Goal: Information Seeking & Learning: Learn about a topic

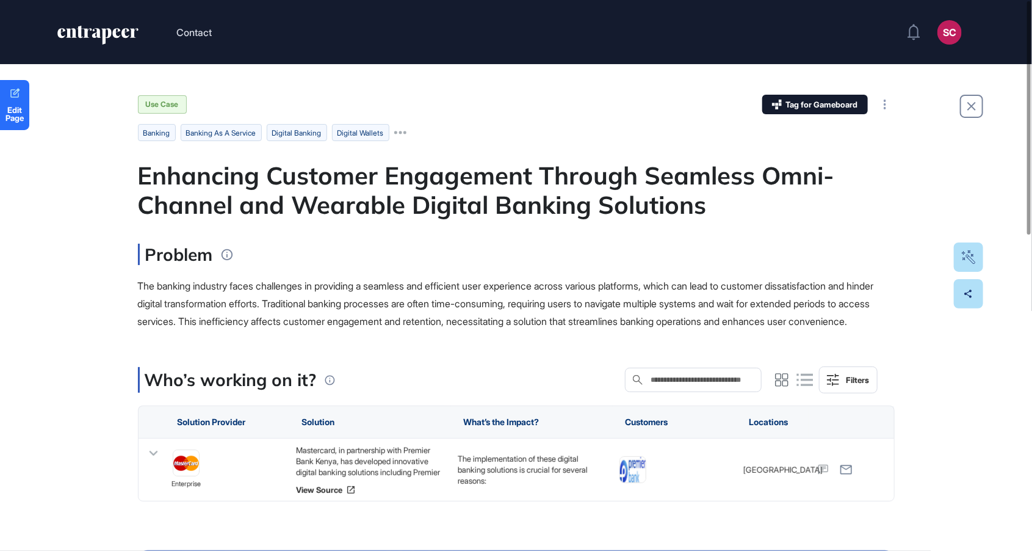
click at [477, 260] on div "Problem" at bounding box center [516, 254] width 757 height 21
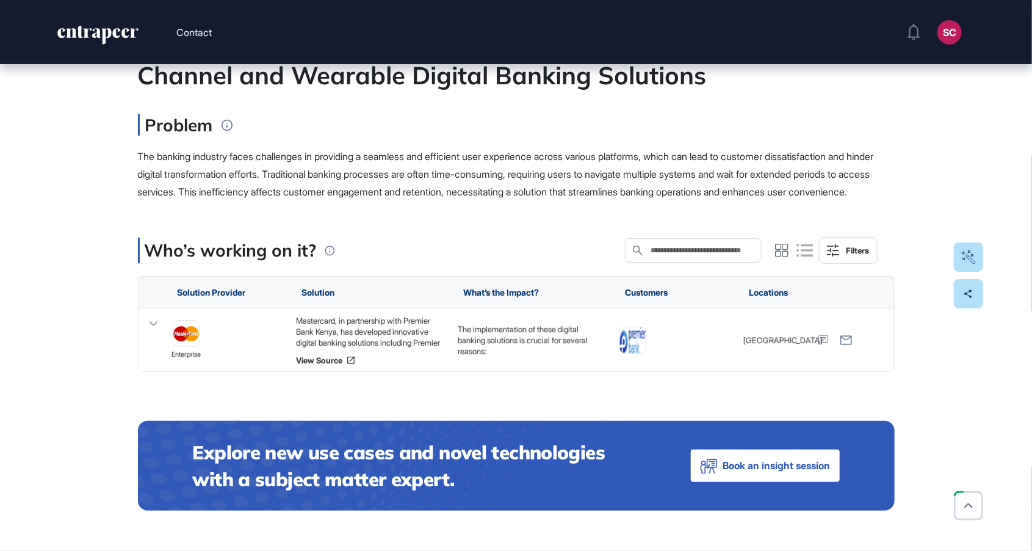
scroll to position [130, 0]
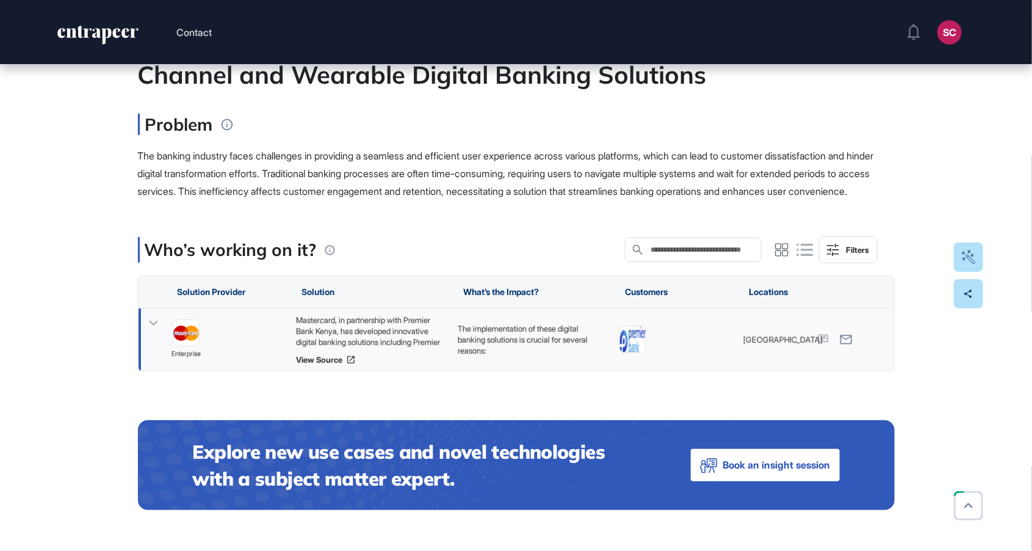
click at [162, 332] on icon at bounding box center [154, 323] width 18 height 18
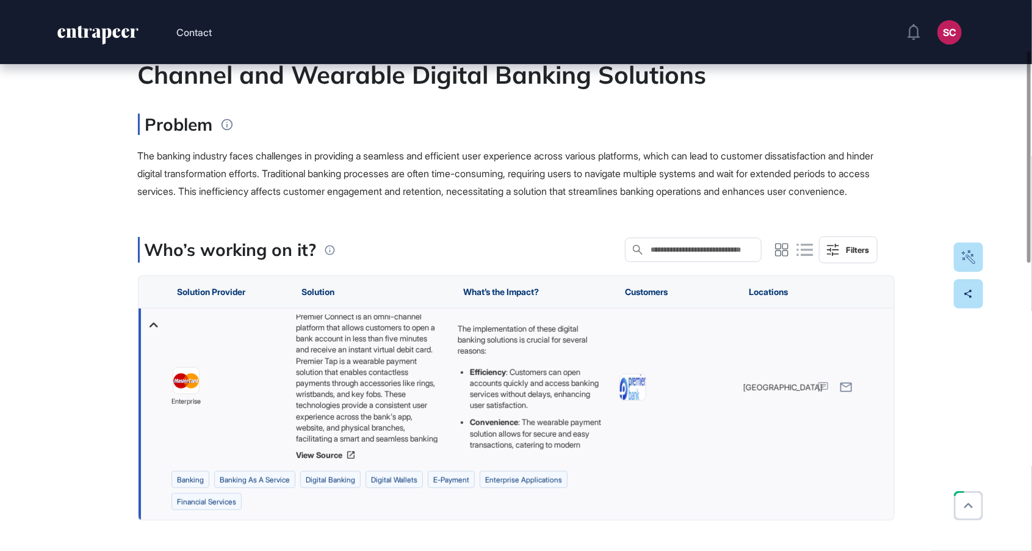
scroll to position [71, 0]
click at [364, 460] on link "View Source" at bounding box center [371, 455] width 150 height 10
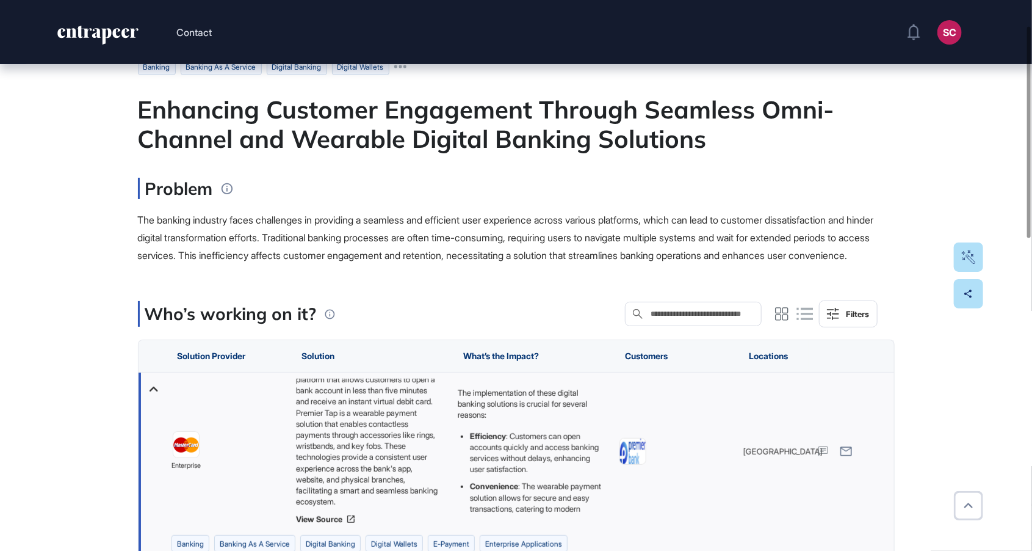
scroll to position [0, 0]
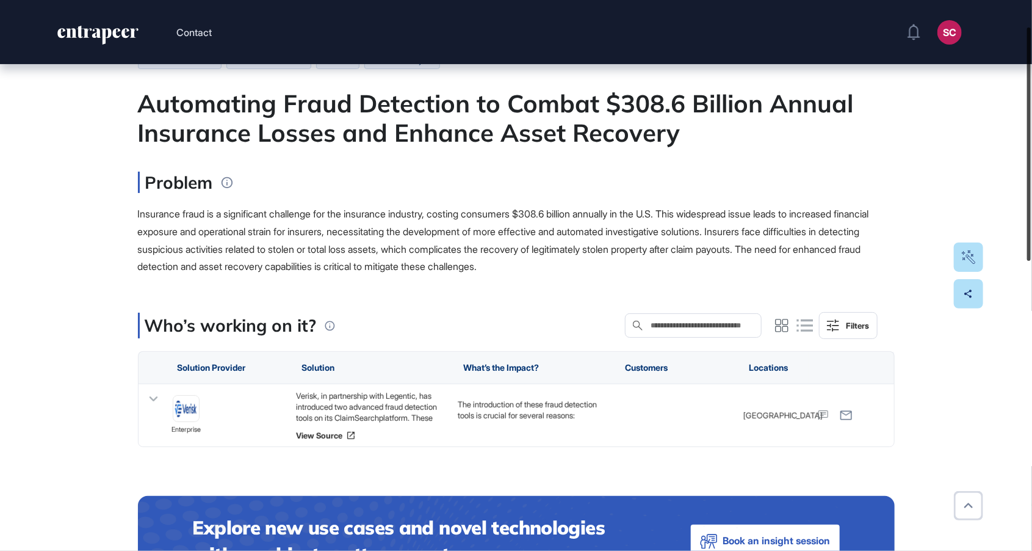
scroll to position [74, 0]
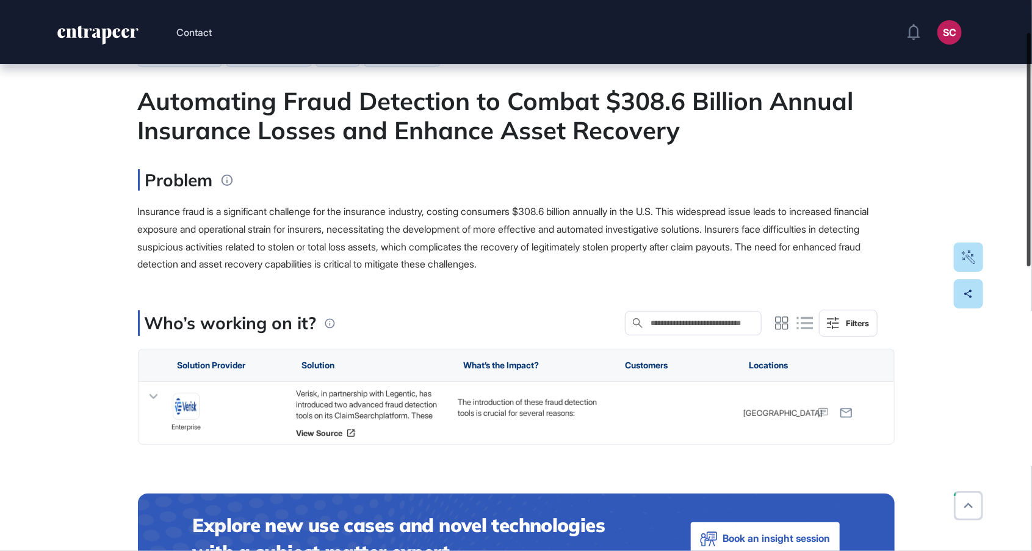
drag, startPoint x: 1032, startPoint y: 131, endPoint x: 1027, endPoint y: 162, distance: 32.1
click at [1028, 162] on div at bounding box center [1030, 149] width 4 height 233
click at [322, 430] on link "View Source" at bounding box center [371, 433] width 150 height 10
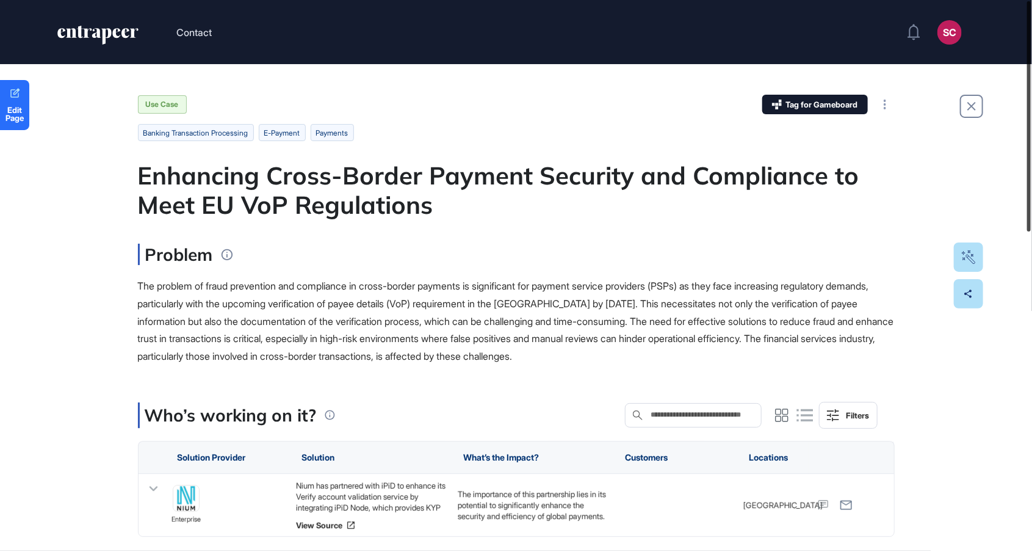
drag, startPoint x: 1030, startPoint y: 148, endPoint x: 1031, endPoint y: 115, distance: 33.6
click at [1031, 114] on div at bounding box center [1030, 116] width 4 height 230
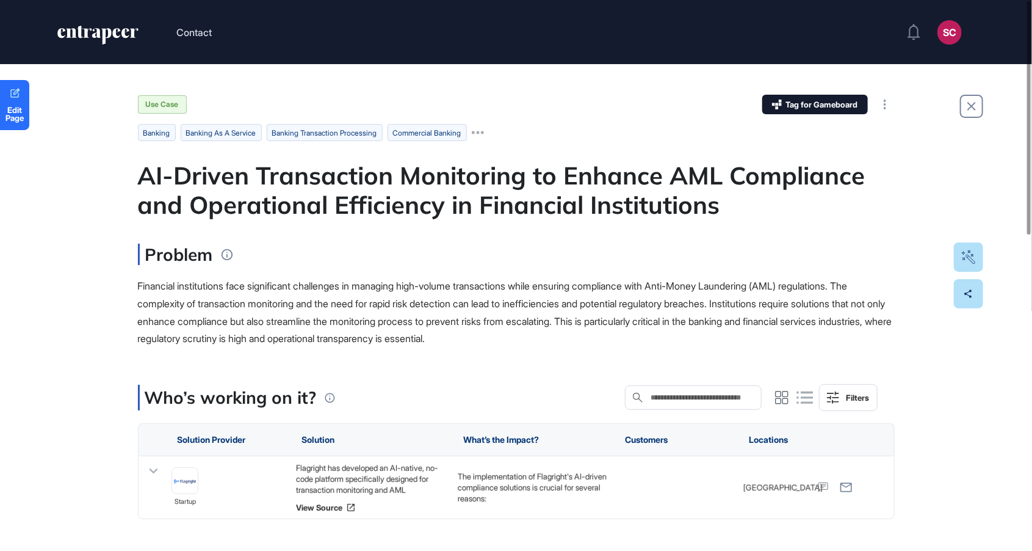
click at [149, 469] on icon at bounding box center [153, 470] width 9 height 5
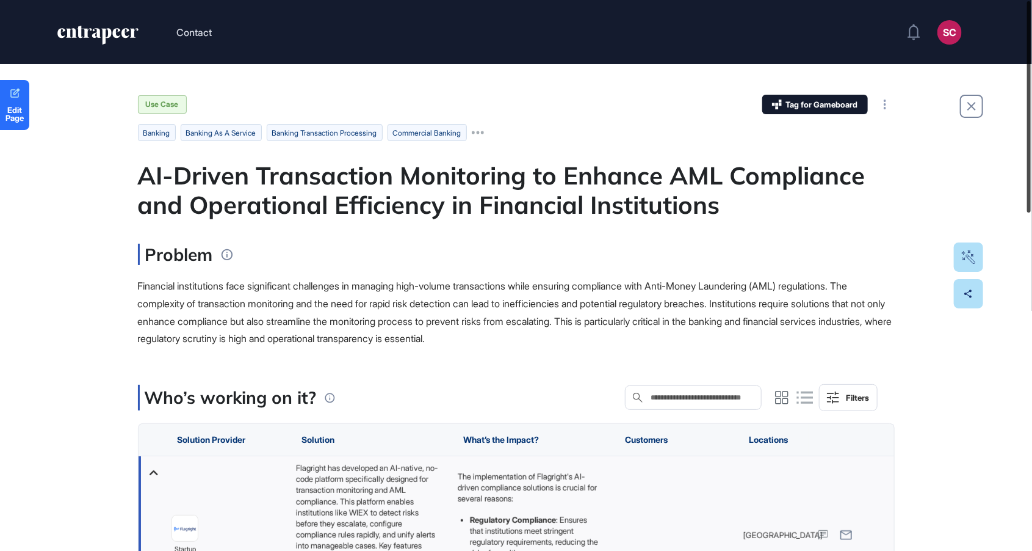
drag, startPoint x: 1032, startPoint y: 206, endPoint x: 1032, endPoint y: 199, distance: 7.3
click at [1031, 199] on div at bounding box center [1030, 106] width 4 height 211
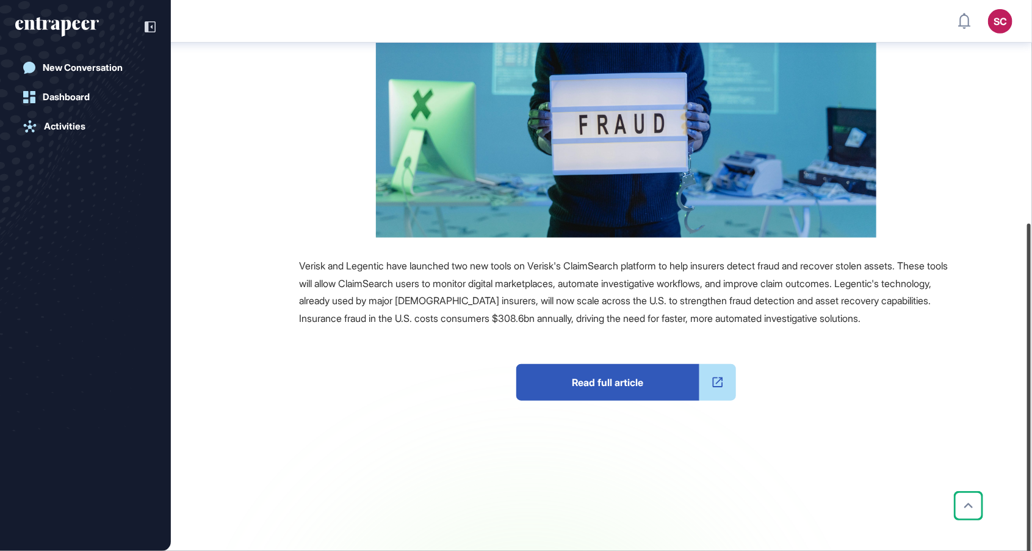
drag, startPoint x: 1030, startPoint y: 101, endPoint x: 1031, endPoint y: 341, distance: 239.9
click at [1031, 341] on div at bounding box center [1030, 396] width 4 height 347
click at [614, 400] on span "Read full article" at bounding box center [608, 381] width 183 height 37
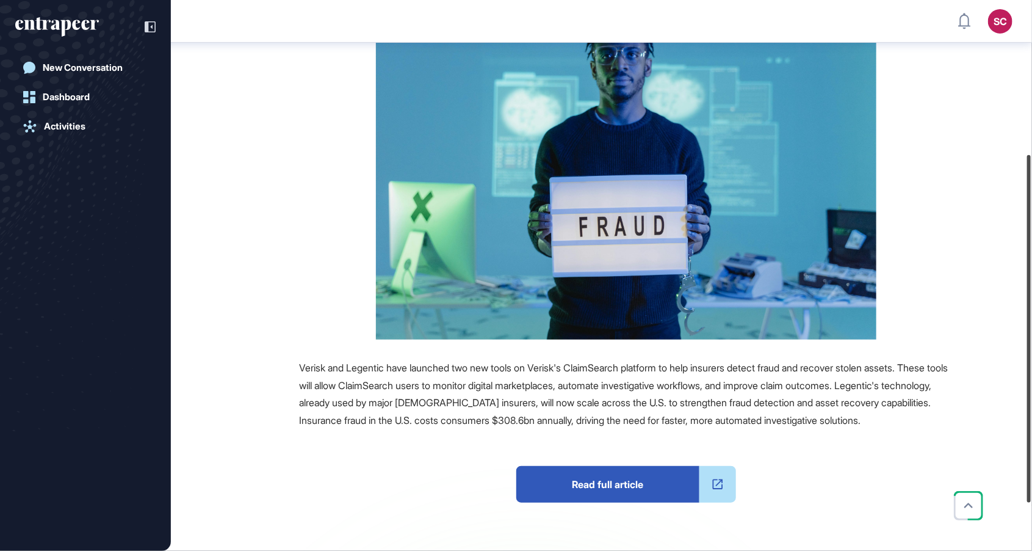
scroll to position [255, 0]
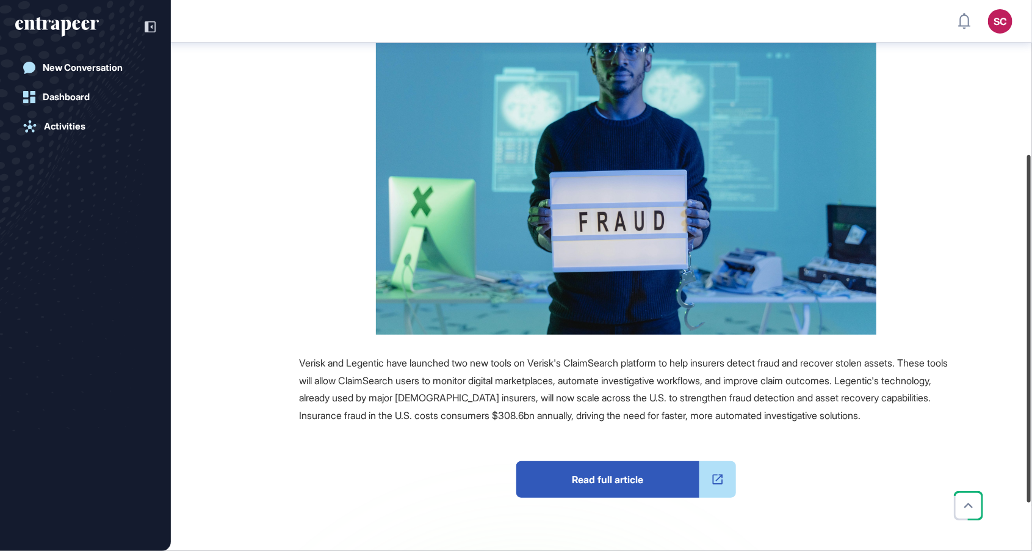
drag, startPoint x: 1032, startPoint y: 338, endPoint x: 1032, endPoint y: 298, distance: 40.3
click at [1031, 298] on div at bounding box center [1030, 328] width 4 height 347
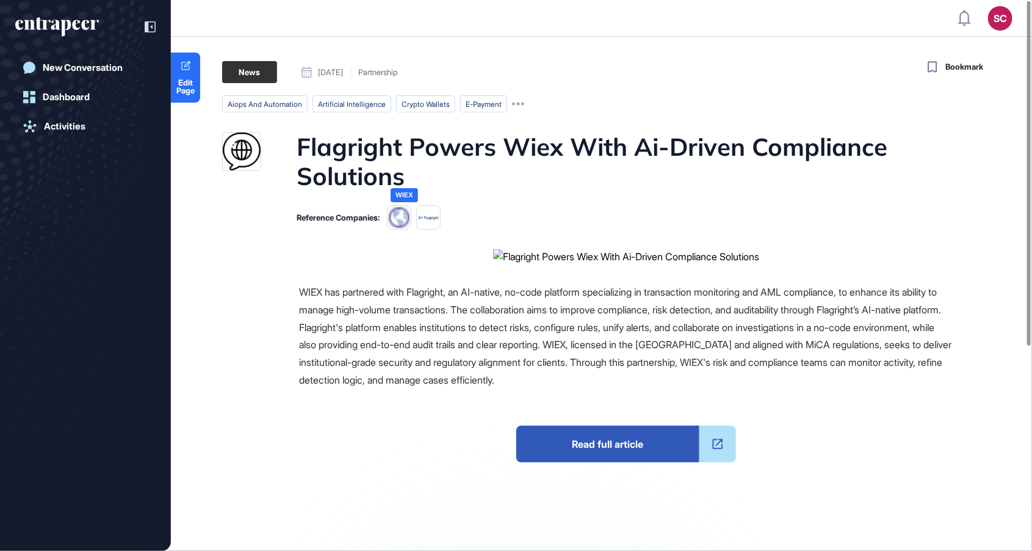
click at [408, 219] on img at bounding box center [399, 217] width 24 height 24
click at [148, 24] on icon at bounding box center [150, 26] width 11 height 11
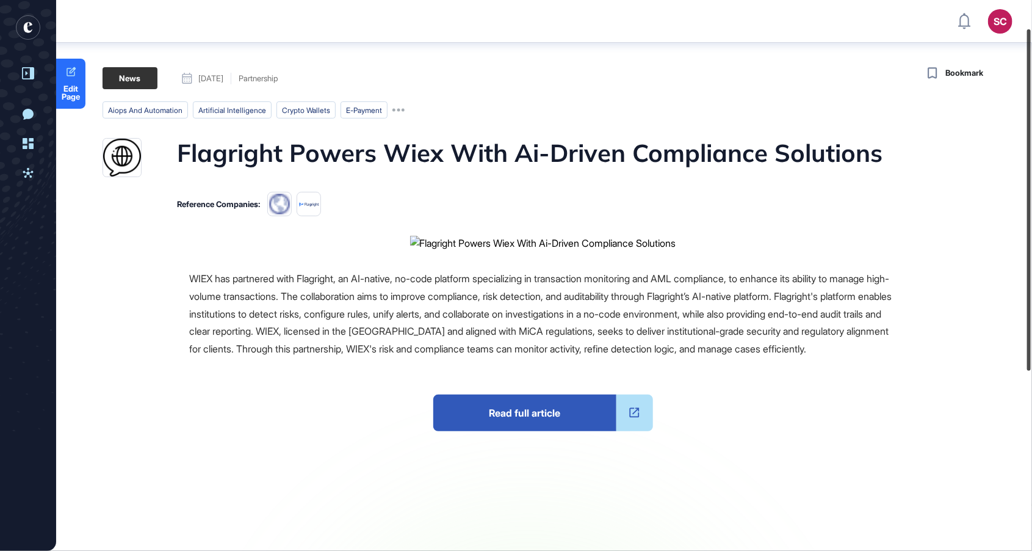
drag, startPoint x: 1032, startPoint y: 83, endPoint x: 1032, endPoint y: 72, distance: 11.0
click at [1031, 72] on div at bounding box center [1030, 199] width 4 height 341
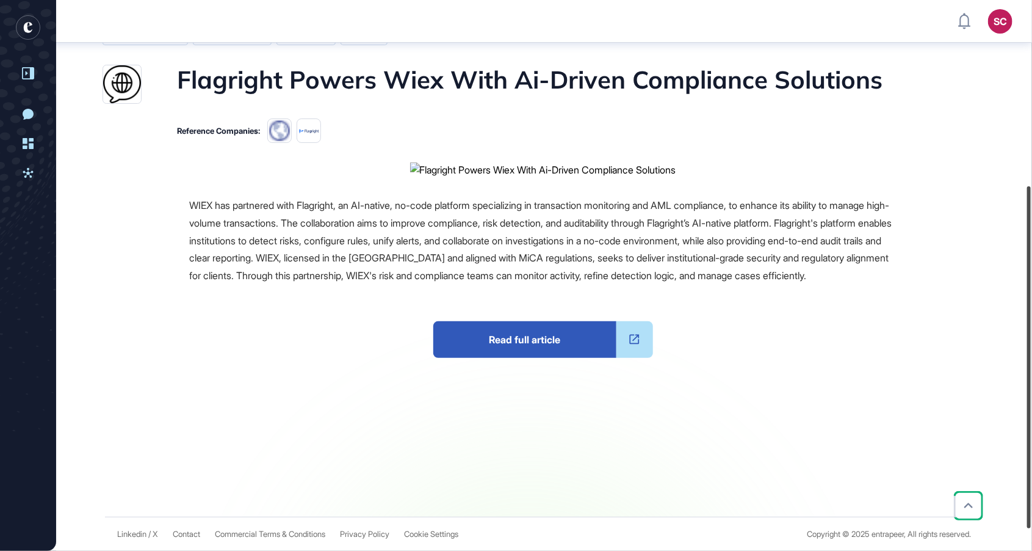
drag, startPoint x: 1030, startPoint y: 89, endPoint x: 1032, endPoint y: 301, distance: 211.9
click at [1031, 301] on div at bounding box center [1030, 357] width 4 height 342
click at [537, 358] on span "Read full article" at bounding box center [524, 339] width 183 height 37
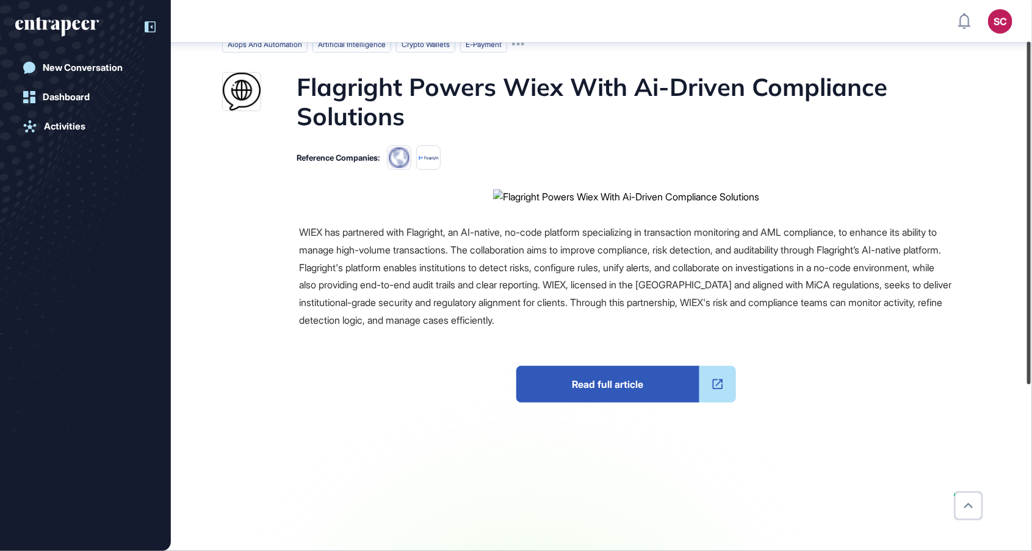
scroll to position [67, 0]
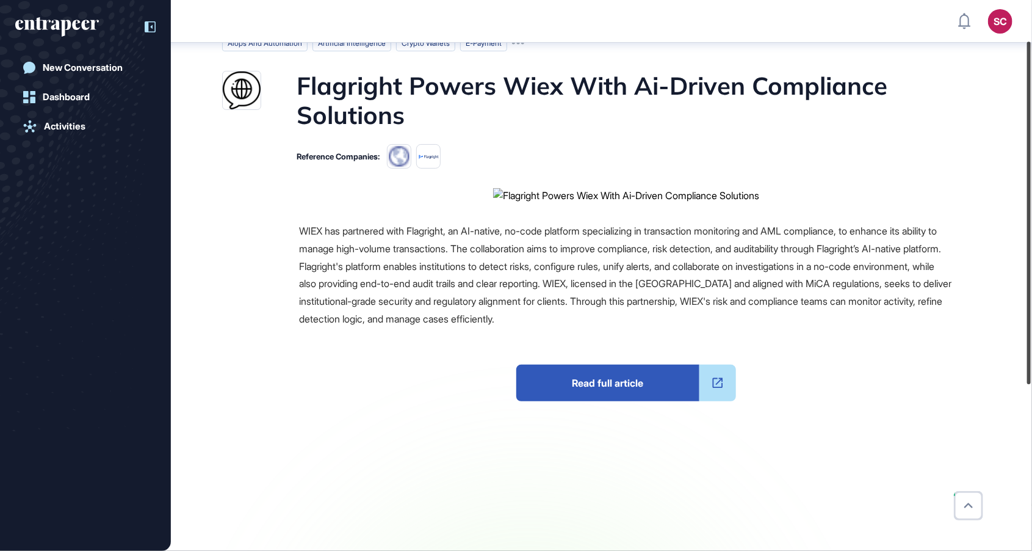
drag, startPoint x: 1032, startPoint y: 283, endPoint x: 1032, endPoint y: 116, distance: 167.3
click at [1031, 116] on div at bounding box center [1030, 213] width 4 height 343
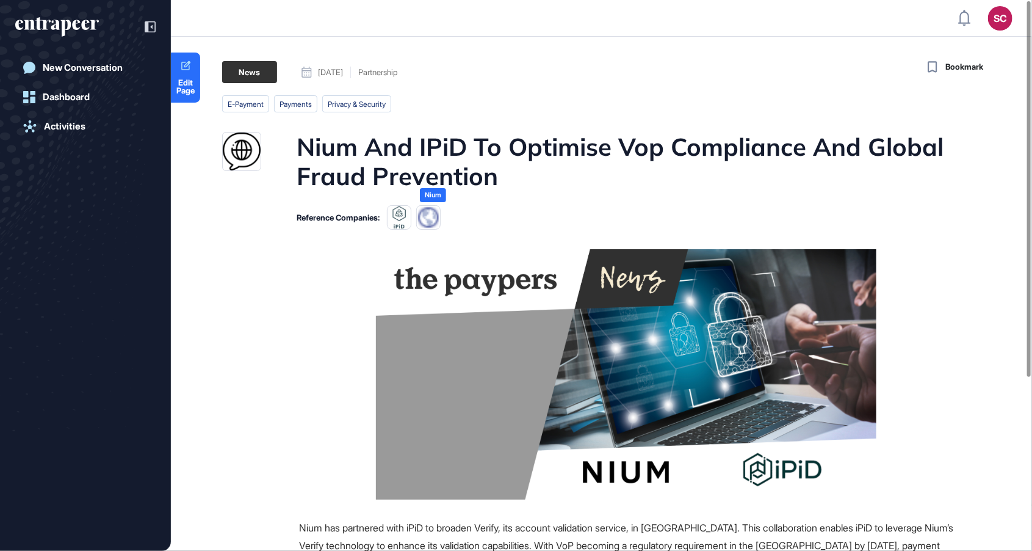
click at [433, 198] on body "SC Admin Dashboard Dashboard Profile My Content Request More Data New Conversat…" at bounding box center [516, 275] width 1032 height 551
click at [434, 219] on img at bounding box center [428, 217] width 24 height 24
click at [151, 23] on icon at bounding box center [150, 26] width 11 height 11
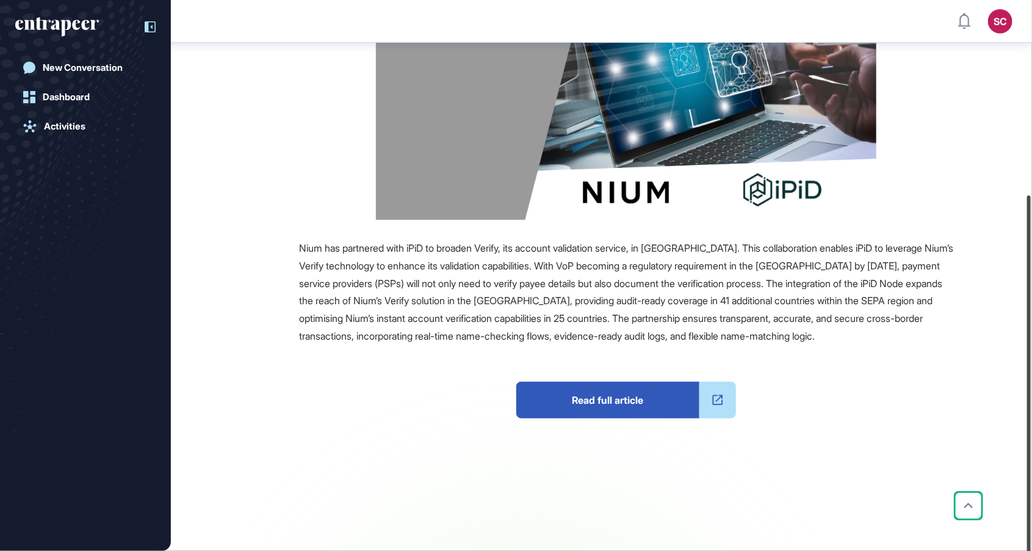
drag, startPoint x: 1032, startPoint y: 118, endPoint x: 1032, endPoint y: 317, distance: 199.0
click at [1031, 317] on div at bounding box center [1030, 381] width 4 height 373
click at [572, 396] on span "Read full article" at bounding box center [608, 399] width 183 height 37
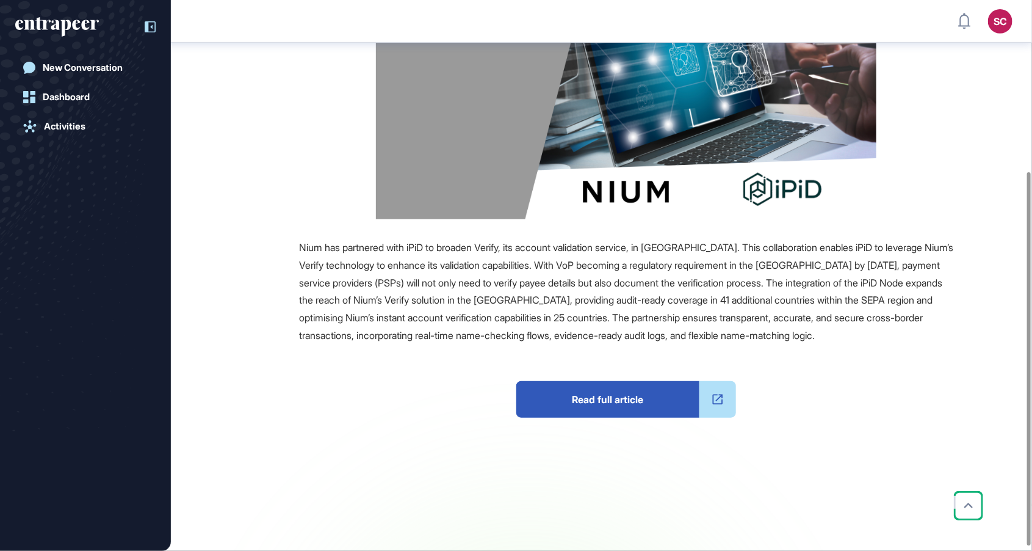
scroll to position [252, 0]
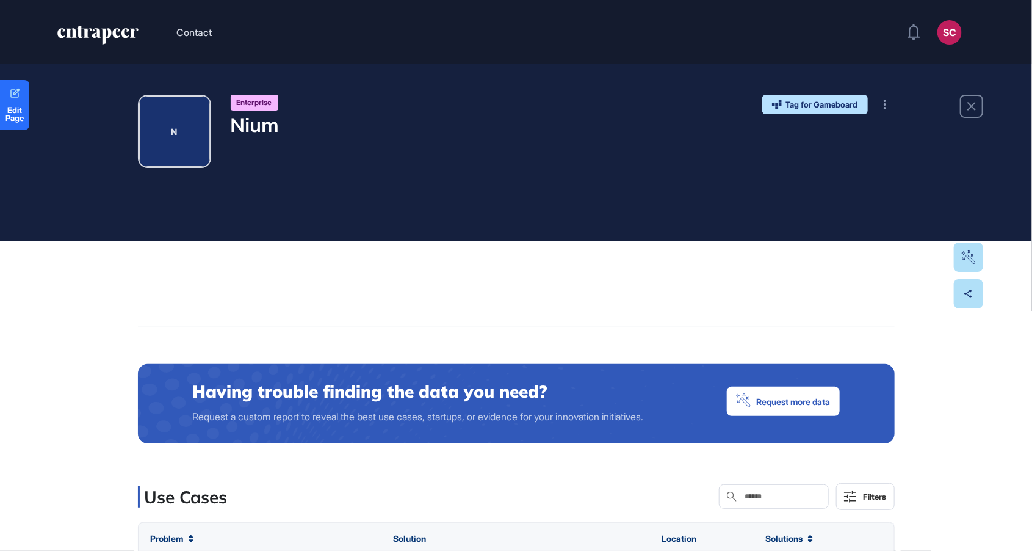
scroll to position [1, 1]
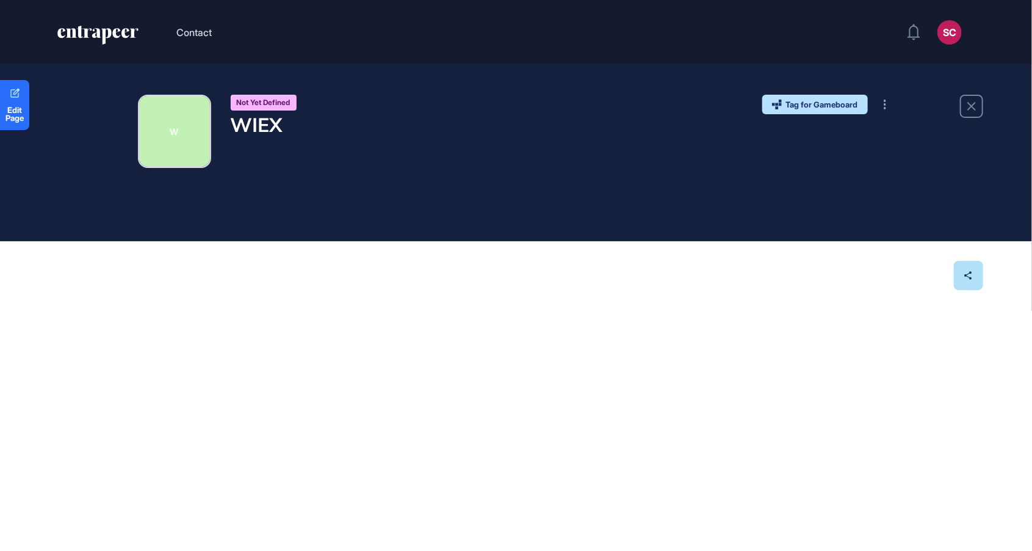
click at [972, 0] on html "Contact SC Admin Dashboard Dashboard Profile My Content Request More Data Edit …" at bounding box center [516, 275] width 1032 height 551
